Goal: Task Accomplishment & Management: Manage account settings

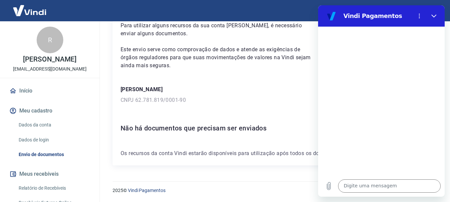
click at [177, 75] on div "Para utilizar alguns recursos da sua conta Vindi, é necessário enviar alguns do…" at bounding box center [273, 82] width 321 height 165
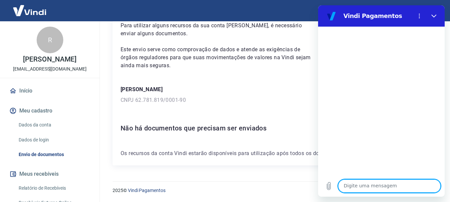
click at [373, 181] on textarea at bounding box center [389, 186] width 103 height 13
type textarea "b"
type textarea "x"
type textarea "bo"
type textarea "x"
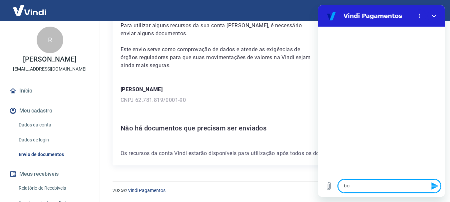
type textarea "bom"
type textarea "x"
type textarea "bom"
type textarea "x"
type textarea "bom d"
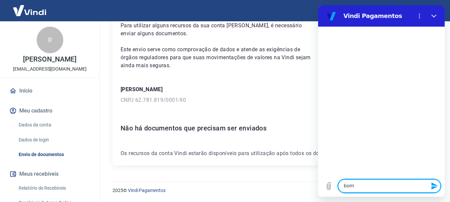
type textarea "x"
type textarea "bom di"
type textarea "x"
type textarea "bom dia"
type textarea "x"
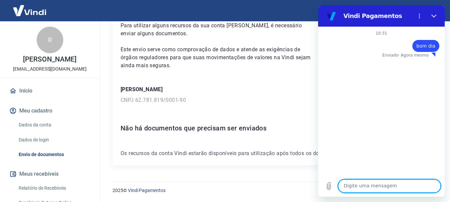
type textarea "x"
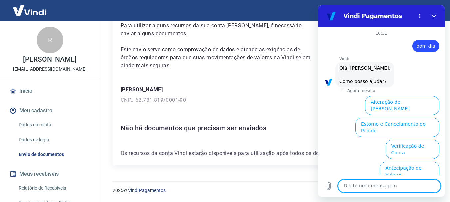
scroll to position [57, 0]
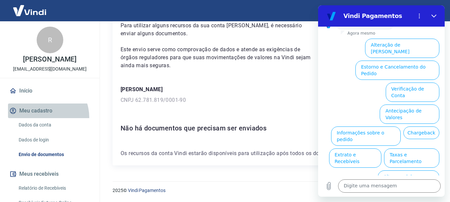
click at [42, 118] on button "Meu cadastro" at bounding box center [50, 111] width 84 height 15
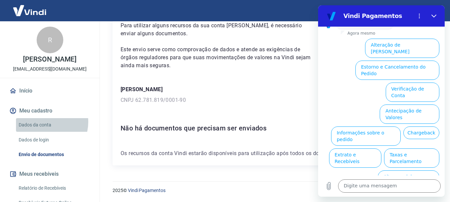
click at [43, 122] on link "Dados da conta" at bounding box center [54, 125] width 76 height 14
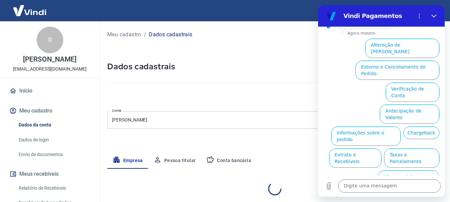
select select "MG"
select select "business"
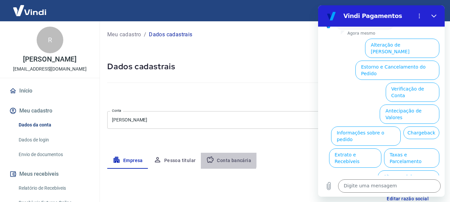
click at [208, 157] on icon "button" at bounding box center [210, 160] width 7 height 6
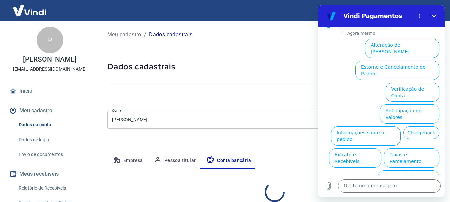
select select "1"
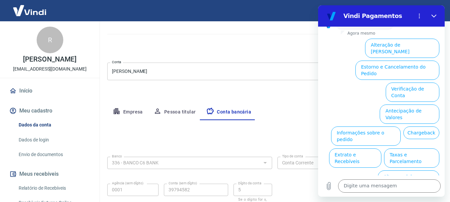
scroll to position [101, 0]
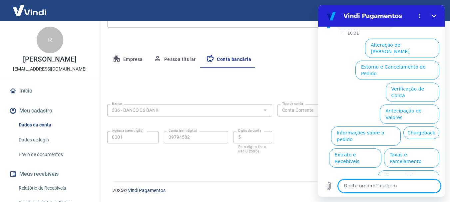
click at [402, 187] on textarea at bounding box center [389, 186] width 103 height 13
type textarea "v"
type textarea "x"
type textarea "ve"
type textarea "x"
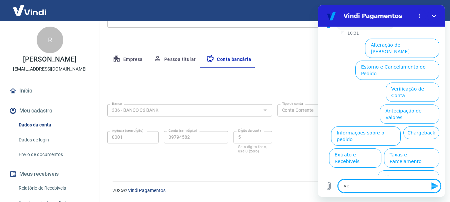
type textarea "ver"
type textarea "x"
type textarea "veri"
type textarea "x"
type textarea "verif"
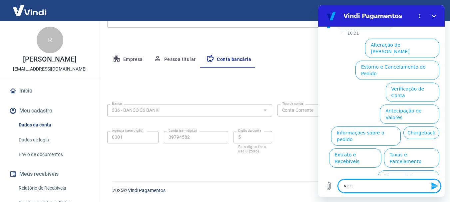
type textarea "x"
type textarea "verifi"
type textarea "x"
type textarea "verific"
type textarea "x"
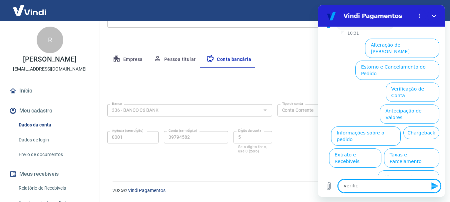
type textarea "verifica"
type textarea "x"
type textarea "verificaç"
type textarea "x"
type textarea "verificaçã"
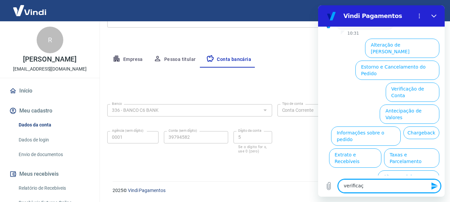
type textarea "x"
type textarea "verificação"
type textarea "x"
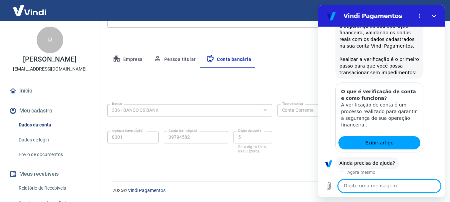
scroll to position [123, 0]
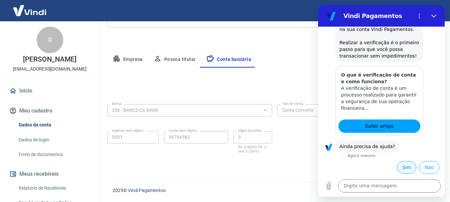
click at [404, 170] on button "Sim" at bounding box center [406, 167] width 19 height 13
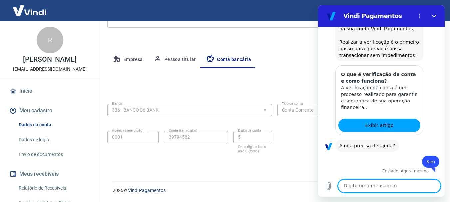
type textarea "x"
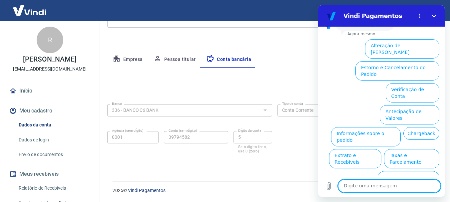
scroll to position [297, 0]
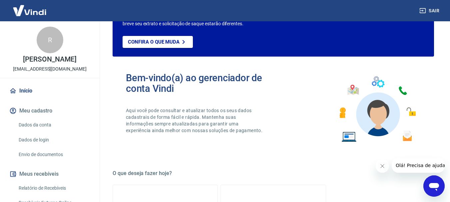
scroll to position [23, 0]
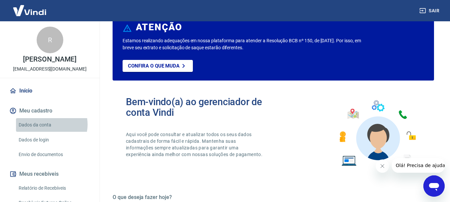
click at [47, 125] on link "Dados da conta" at bounding box center [54, 125] width 76 height 14
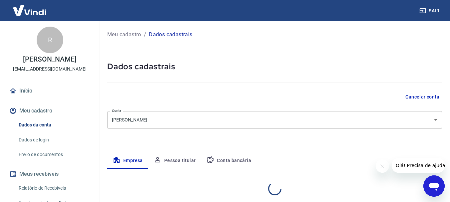
select select "MG"
select select "business"
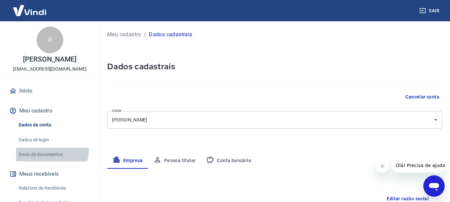
click at [49, 150] on link "Envio de documentos" at bounding box center [54, 155] width 76 height 14
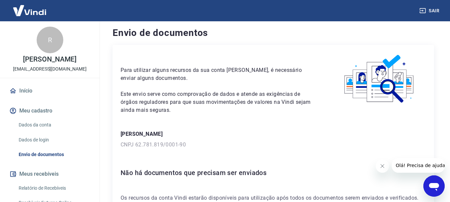
scroll to position [3, 0]
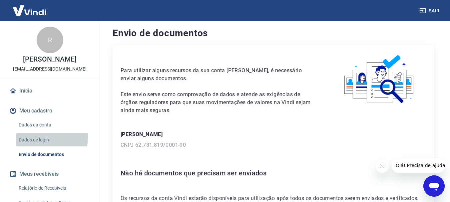
click at [35, 137] on link "Dados de login" at bounding box center [54, 140] width 76 height 14
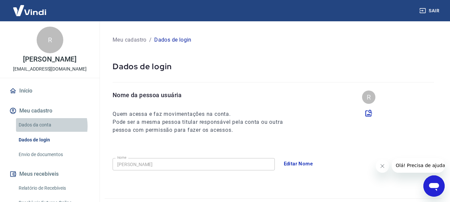
click at [42, 126] on link "Dados da conta" at bounding box center [54, 125] width 76 height 14
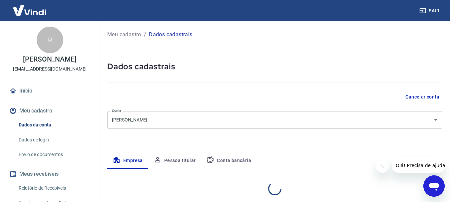
select select "MG"
select select "business"
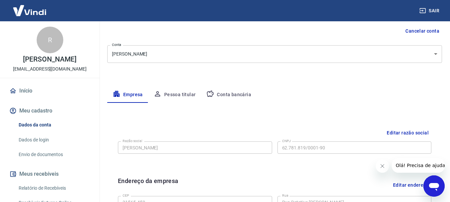
scroll to position [76, 0]
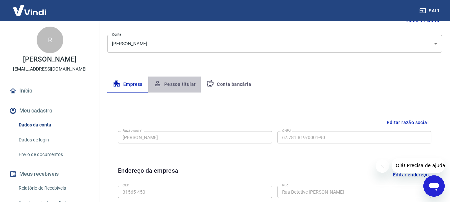
click at [182, 91] on button "Pessoa titular" at bounding box center [174, 85] width 53 height 16
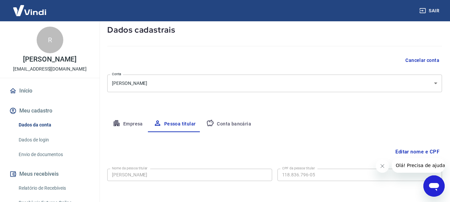
scroll to position [64, 0]
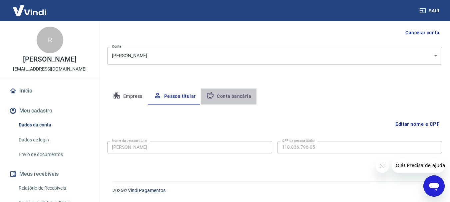
click at [246, 100] on button "Conta bancária" at bounding box center [229, 97] width 56 height 16
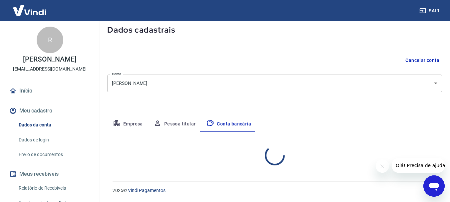
select select "1"
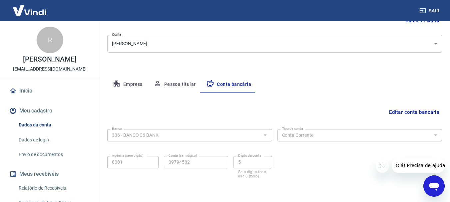
scroll to position [77, 0]
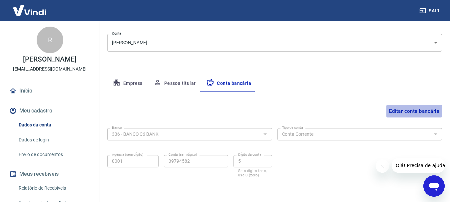
click at [401, 116] on button "Editar conta bancária" at bounding box center [414, 111] width 56 height 13
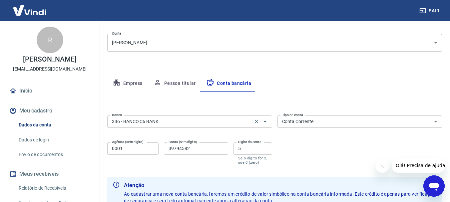
click at [172, 126] on div "336 - BANCO C6 BANK Banco" at bounding box center [189, 122] width 165 height 12
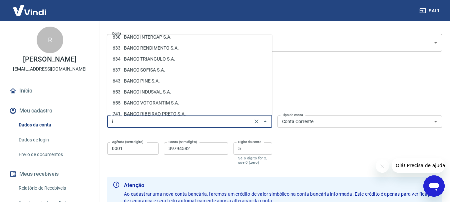
scroll to position [0, 0]
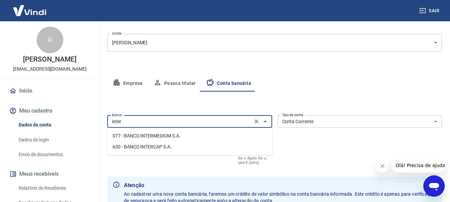
click at [170, 132] on li "077 - BANCO INTERMEDIUM S.A." at bounding box center [189, 136] width 165 height 11
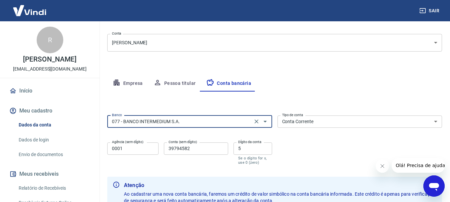
type input "077 - BANCO INTERMEDIUM S.A."
click at [213, 151] on input "39794582" at bounding box center [196, 149] width 64 height 12
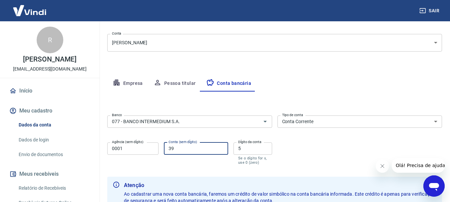
type input "3"
type input "477971580"
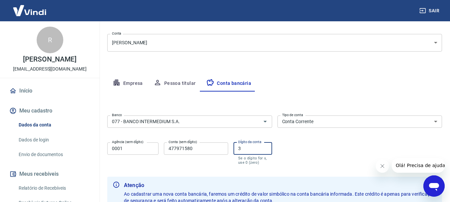
scroll to position [149, 0]
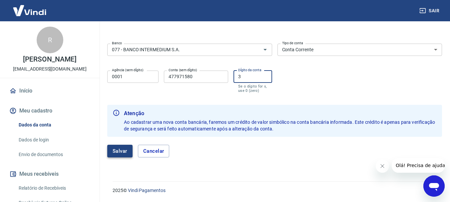
type input "3"
click at [121, 146] on button "Salvar" at bounding box center [119, 151] width 25 height 13
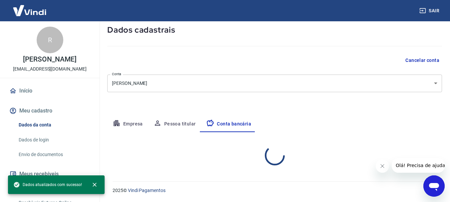
select select "1"
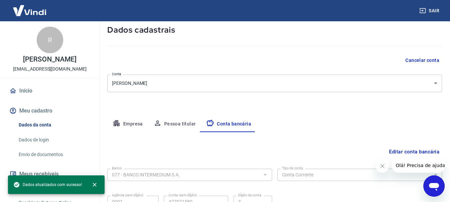
scroll to position [101, 0]
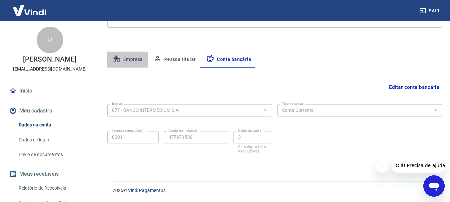
click at [137, 57] on button "Empresa" at bounding box center [127, 60] width 41 height 16
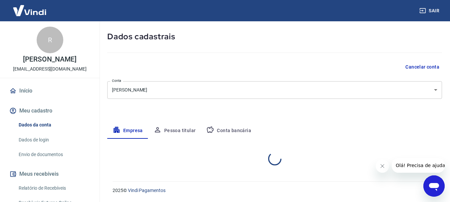
select select "MG"
select select "business"
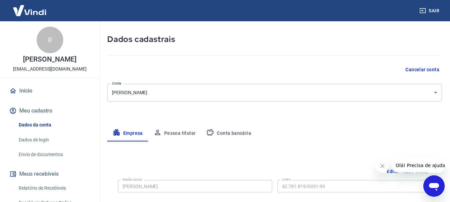
scroll to position [0, 0]
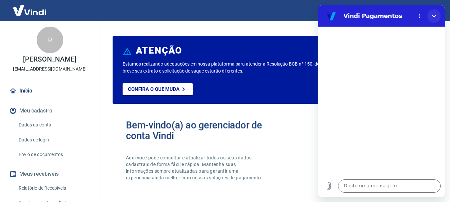
click at [435, 17] on icon "Fechar" at bounding box center [433, 15] width 5 height 5
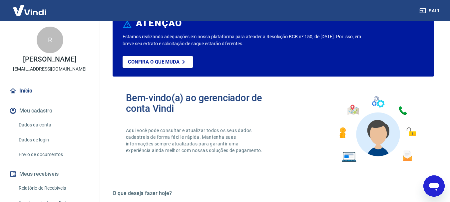
scroll to position [28, 0]
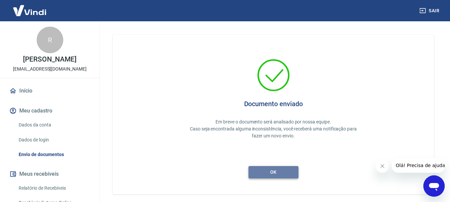
click at [269, 166] on button "ok" at bounding box center [273, 172] width 50 height 12
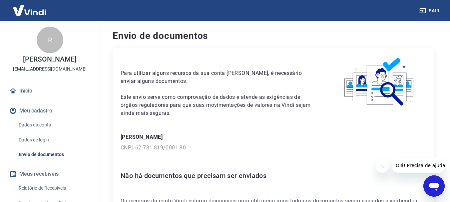
scroll to position [48, 0]
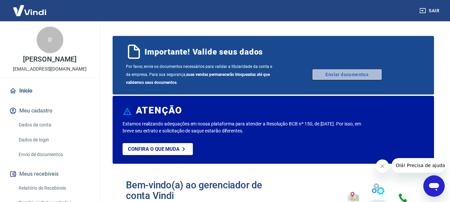
click at [360, 75] on link "Enviar documentos" at bounding box center [346, 74] width 69 height 11
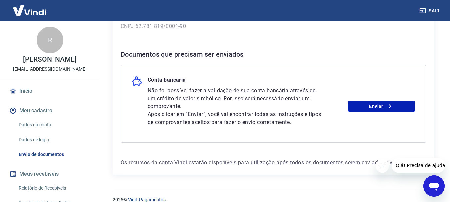
scroll to position [122, 0]
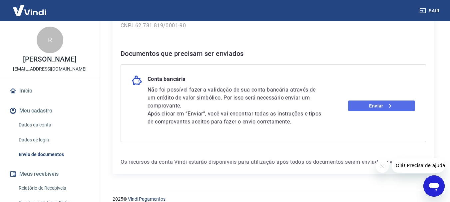
click at [375, 109] on link "Enviar" at bounding box center [381, 106] width 67 height 11
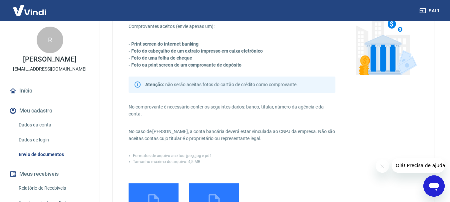
scroll to position [47, 0]
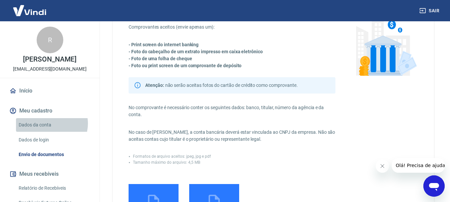
click at [50, 124] on link "Dados da conta" at bounding box center [54, 125] width 76 height 14
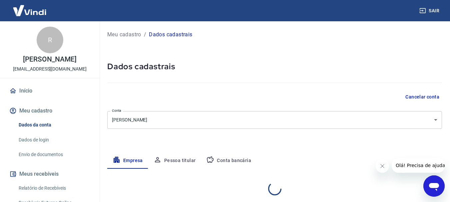
select select "MG"
select select "business"
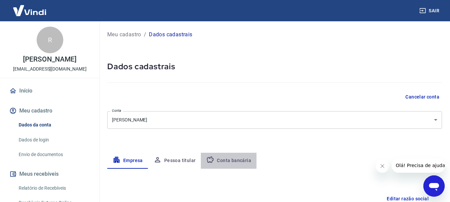
click at [233, 161] on button "Conta bancária" at bounding box center [229, 161] width 56 height 16
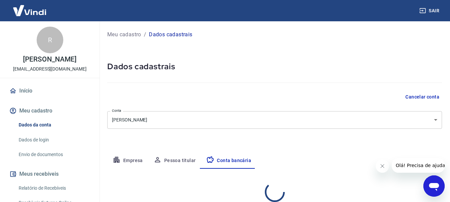
select select "1"
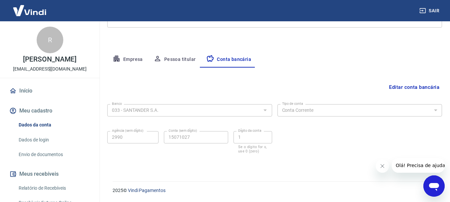
scroll to position [82, 0]
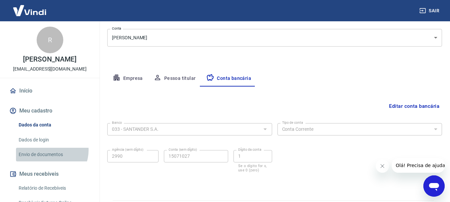
click at [48, 150] on link "Envio de documentos" at bounding box center [54, 155] width 76 height 14
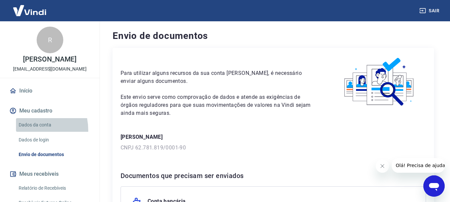
click at [20, 131] on link "Dados da conta" at bounding box center [54, 125] width 76 height 14
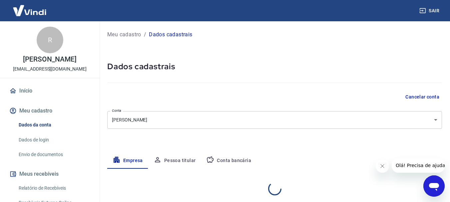
select select "MG"
select select "business"
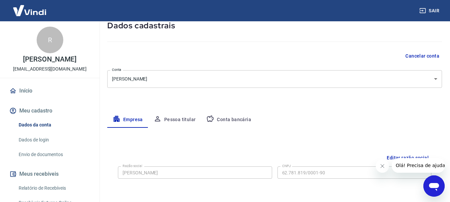
scroll to position [45, 0]
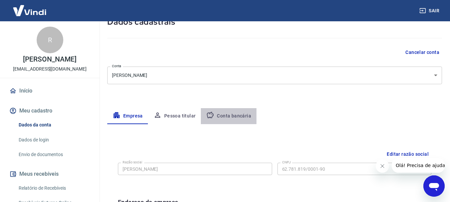
click at [246, 117] on button "Conta bancária" at bounding box center [229, 116] width 56 height 16
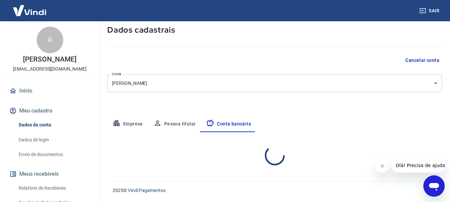
select select "1"
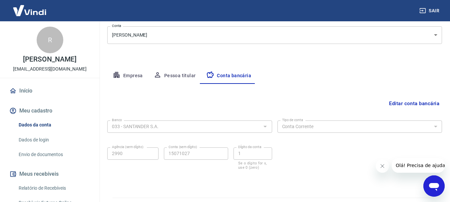
scroll to position [85, 0]
click at [407, 103] on button "Editar conta bancária" at bounding box center [414, 103] width 56 height 13
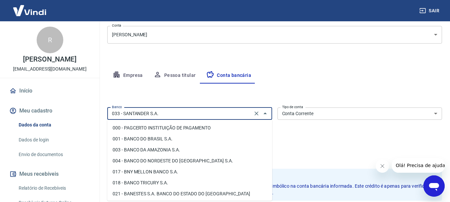
click at [157, 113] on input "033 - SANTANDER S.A." at bounding box center [179, 114] width 141 height 8
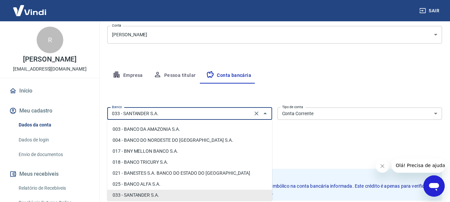
click at [157, 113] on input "033 - SANTANDER S.A." at bounding box center [179, 114] width 141 height 8
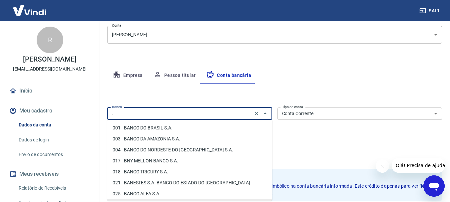
scroll to position [10, 0]
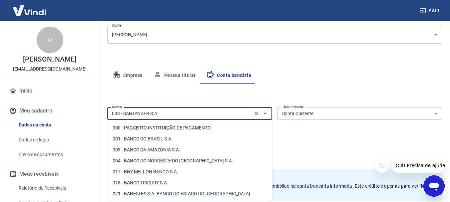
click at [157, 113] on input "033 - SANTANDER S.A." at bounding box center [179, 114] width 141 height 8
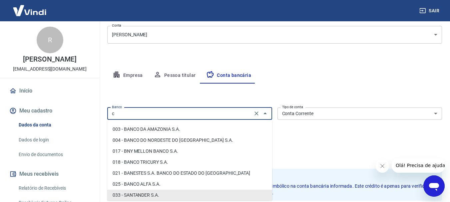
scroll to position [0, 0]
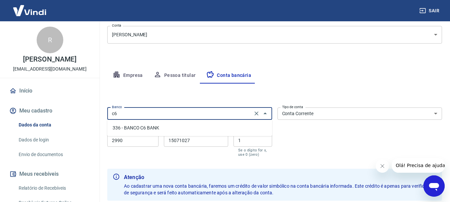
click at [153, 129] on li "336 - BANCO C6 BANK" at bounding box center [189, 128] width 165 height 11
type input "336 - BANCO C6 BANK"
click at [147, 137] on input "2990" at bounding box center [132, 141] width 51 height 12
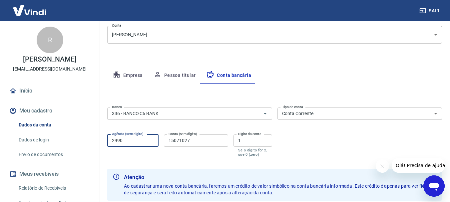
click at [147, 137] on input "2990" at bounding box center [132, 141] width 51 height 12
type input "0001"
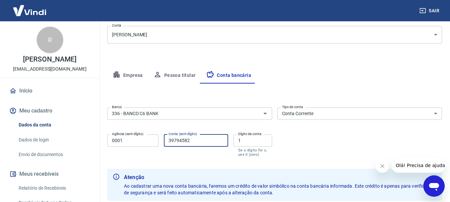
type input "39794582"
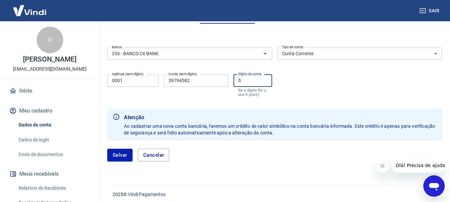
scroll to position [149, 0]
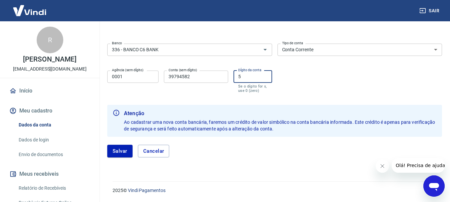
type input "5"
click at [110, 143] on div "[PERSON_NAME]" at bounding box center [274, 151] width 335 height 29
click at [121, 149] on button "Salvar" at bounding box center [119, 151] width 25 height 13
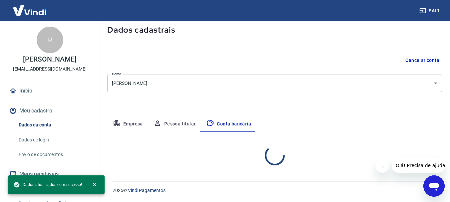
select select "1"
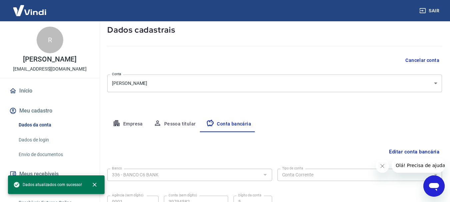
scroll to position [101, 0]
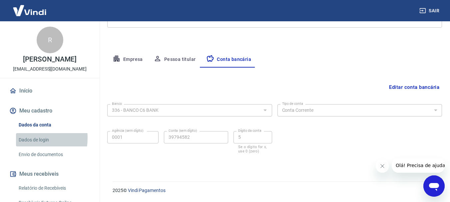
click at [27, 138] on link "Dados de login" at bounding box center [54, 140] width 76 height 14
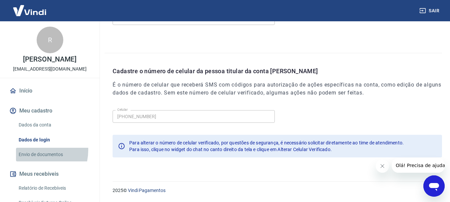
click at [31, 150] on link "Envio de documentos" at bounding box center [54, 155] width 76 height 14
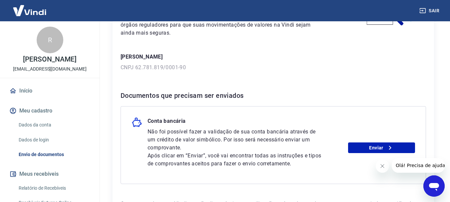
scroll to position [81, 0]
click at [391, 147] on icon at bounding box center [390, 148] width 8 height 8
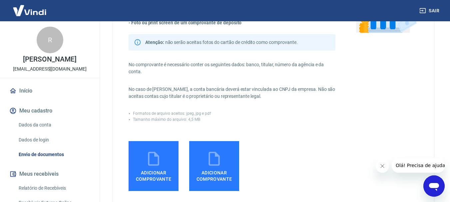
scroll to position [92, 0]
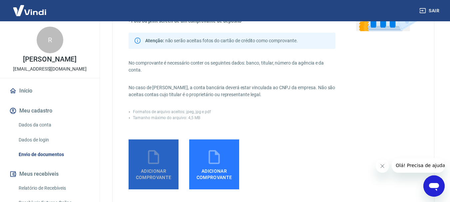
click at [163, 153] on label "Adicionar comprovante" at bounding box center [154, 165] width 50 height 50
click at [0, 0] on input "Adicionar comprovante" at bounding box center [0, 0] width 0 height 0
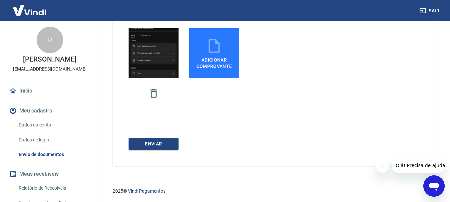
scroll to position [203, 0]
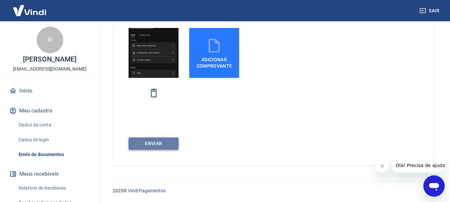
click at [169, 145] on button "ENVIAR" at bounding box center [154, 144] width 50 height 12
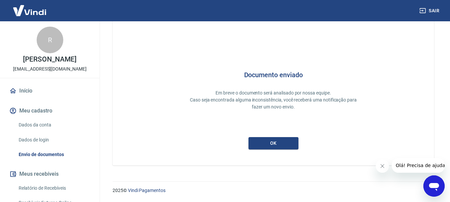
scroll to position [29, 0]
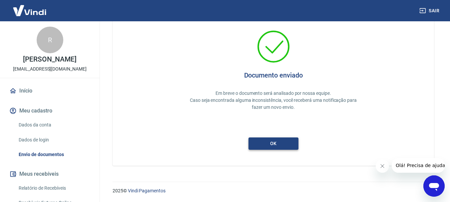
click at [273, 146] on button "ok" at bounding box center [273, 144] width 50 height 12
